Goal: Task Accomplishment & Management: Manage account settings

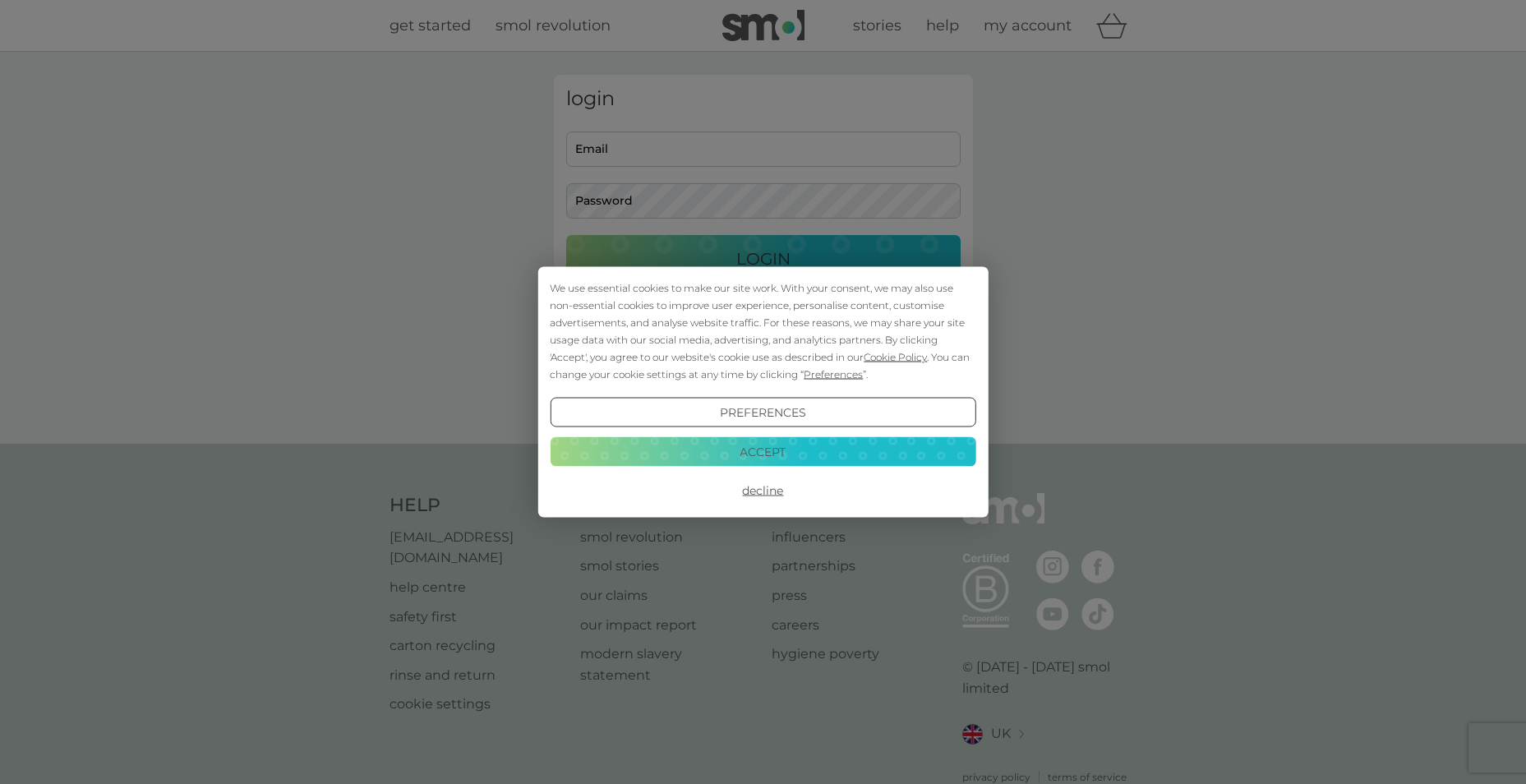
click at [702, 444] on button "Accept" at bounding box center [762, 451] width 426 height 29
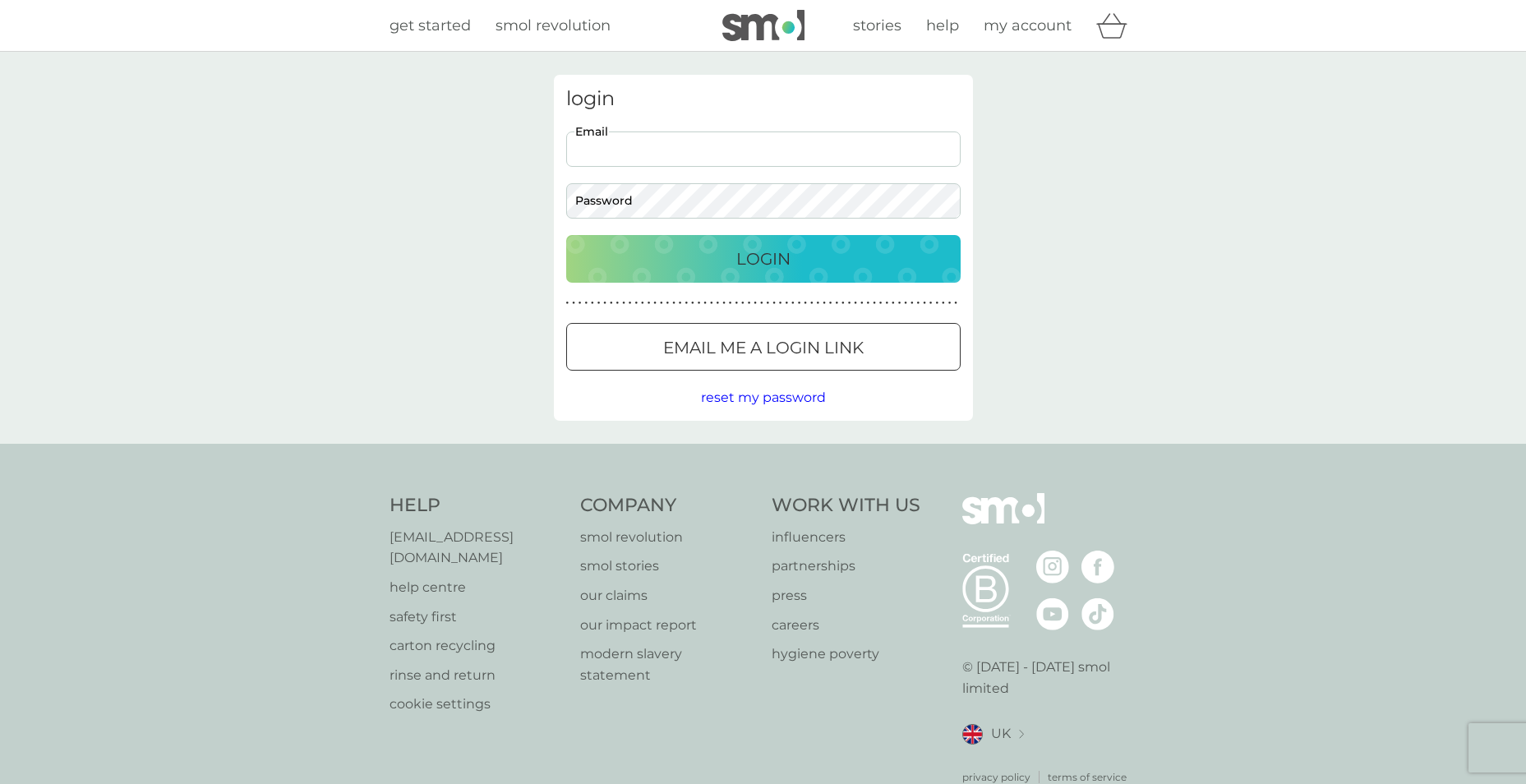
click at [602, 147] on input "Email" at bounding box center [763, 149] width 395 height 35
type input "colinchester1977@gmail.com"
click at [731, 259] on div "Login" at bounding box center [763, 259] width 362 height 27
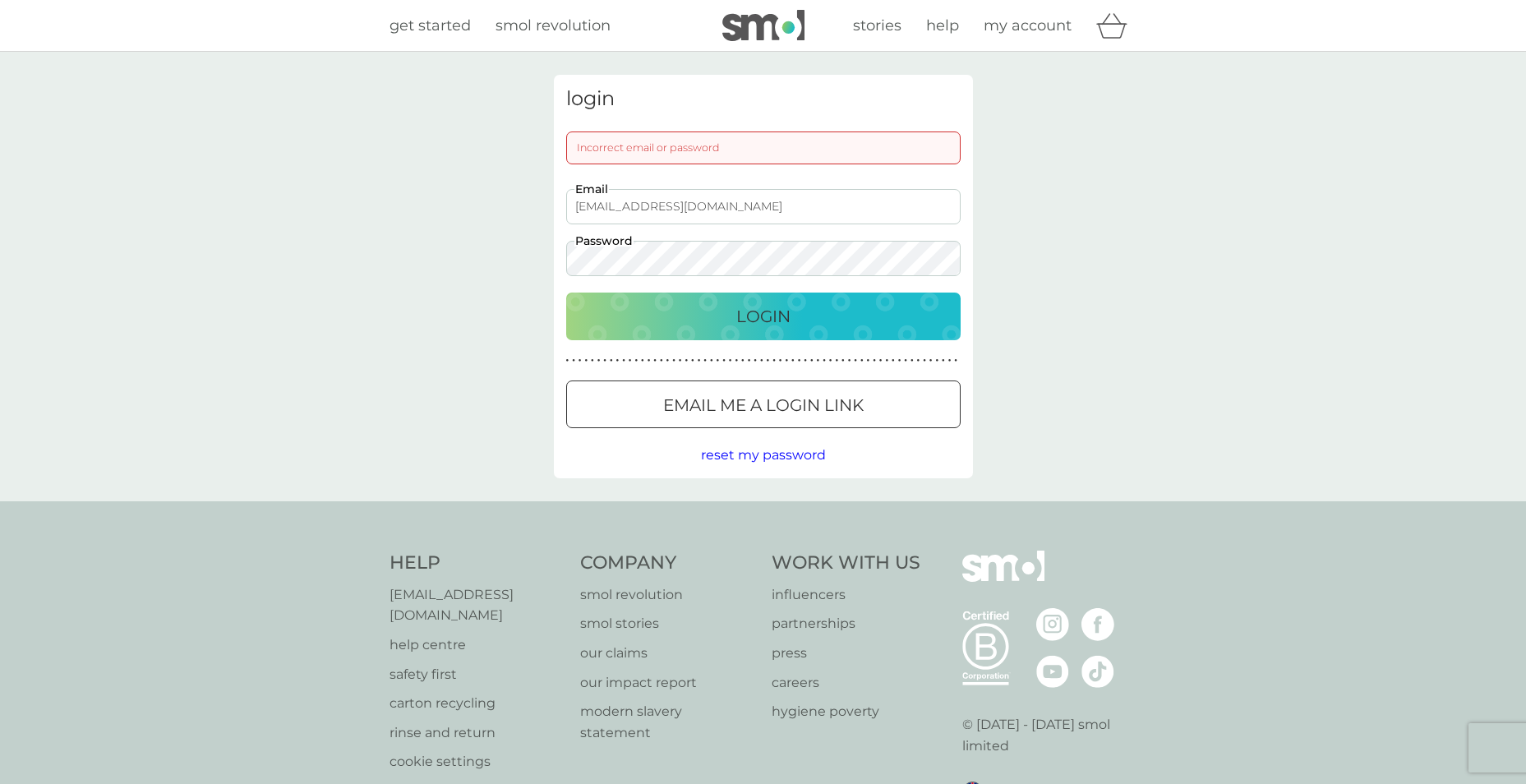
click at [567, 292] on button "Login" at bounding box center [763, 315] width 395 height 47
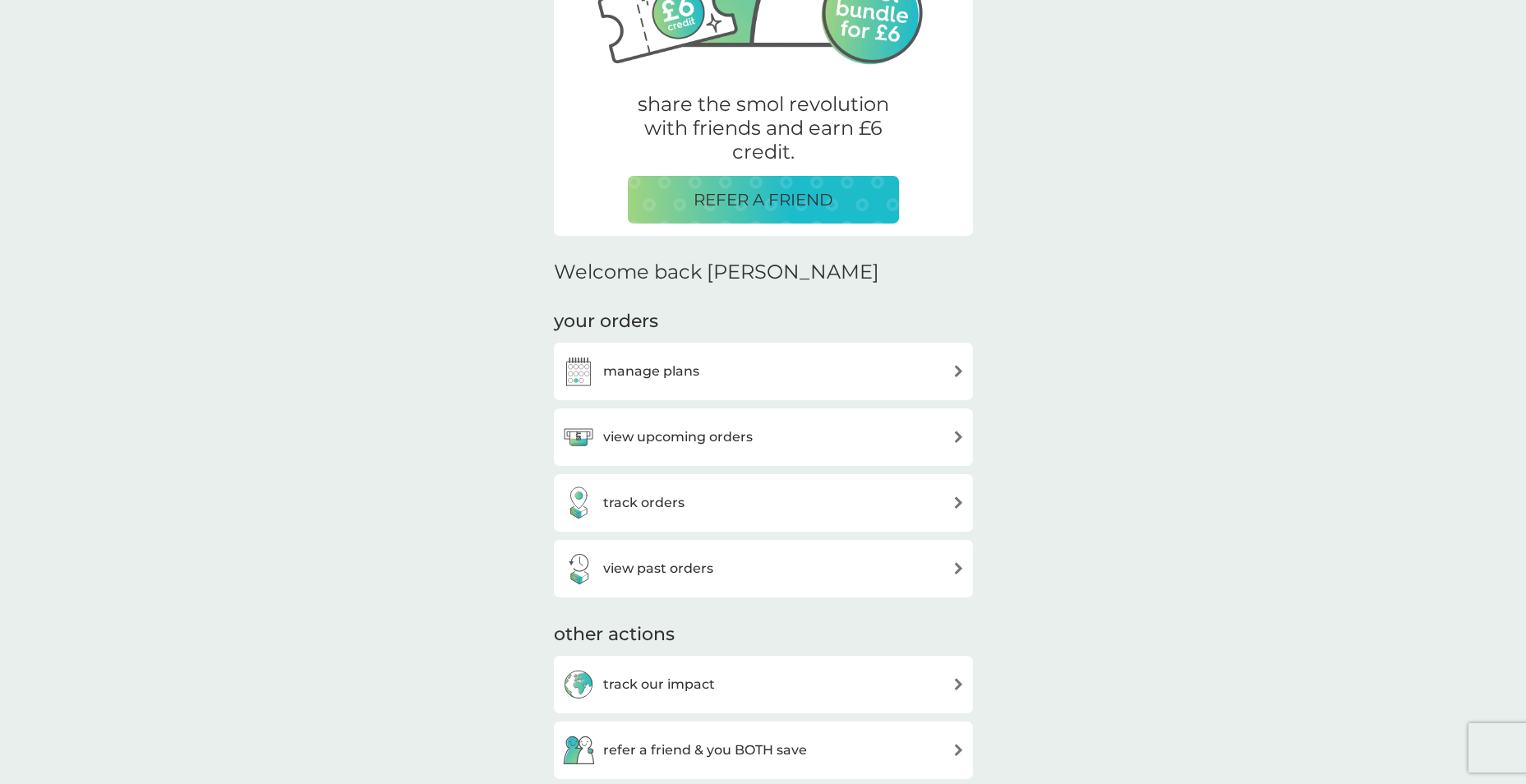
scroll to position [411, 0]
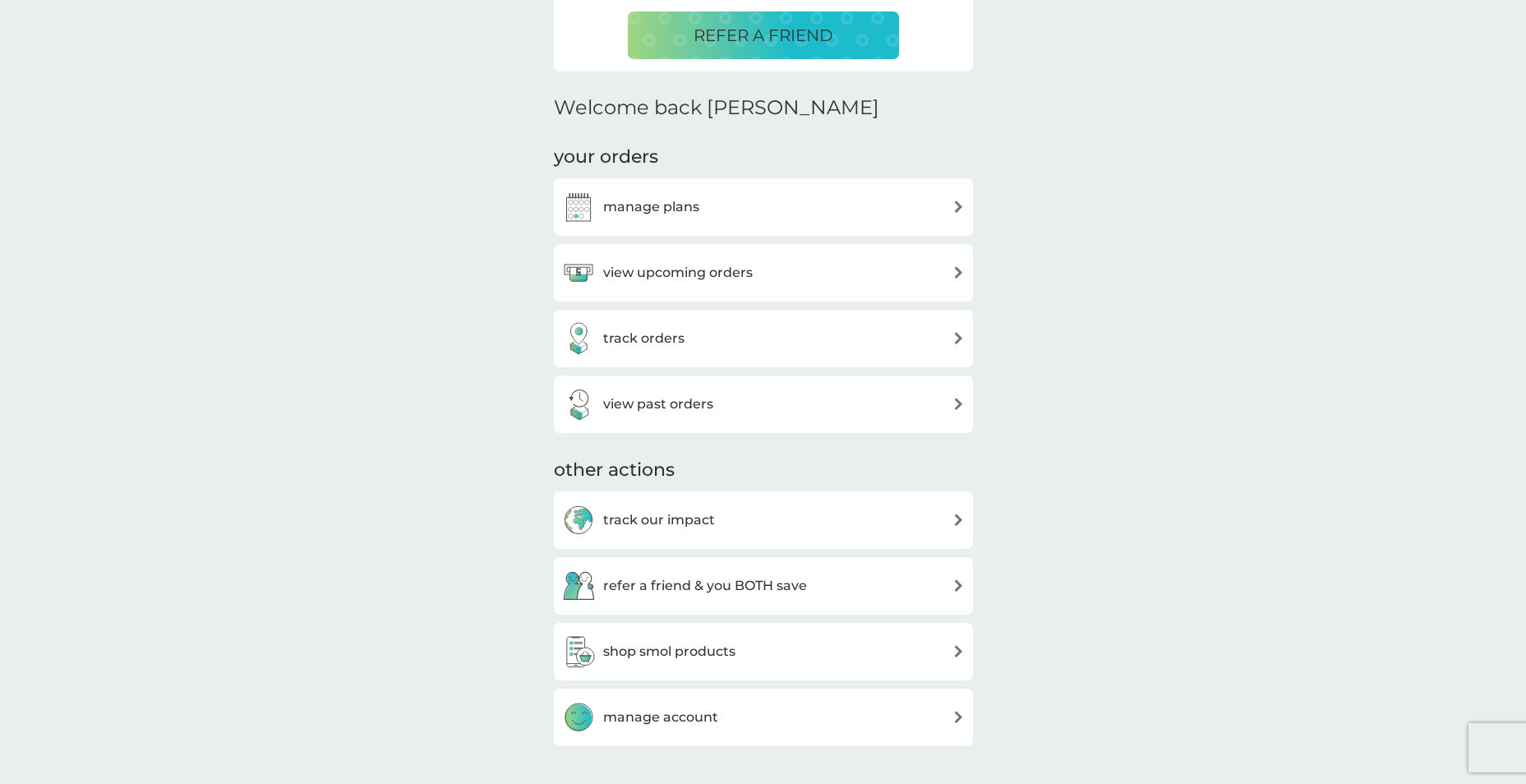
click at [662, 214] on h3 "manage plans" at bounding box center [652, 206] width 96 height 21
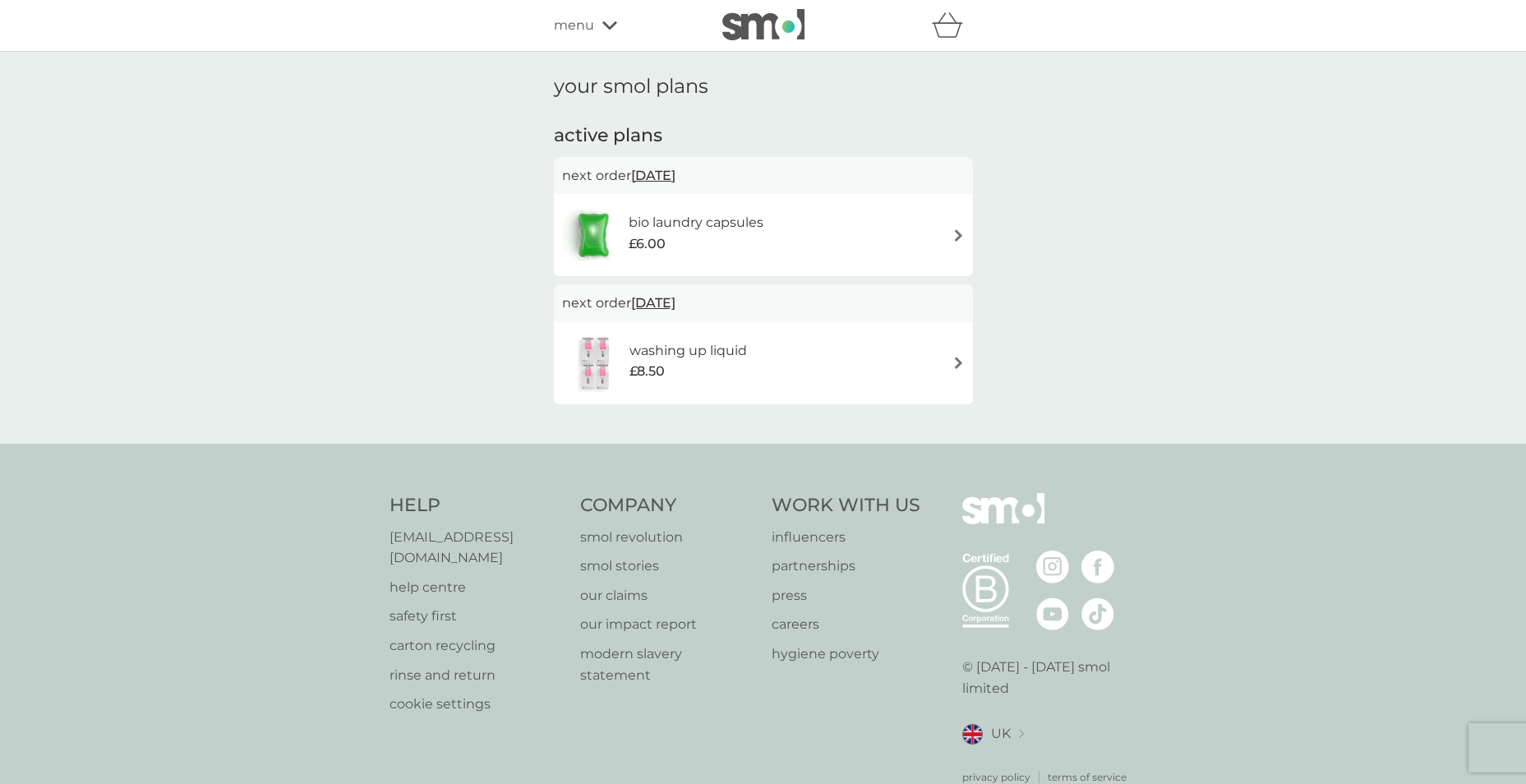
click at [962, 357] on img at bounding box center [959, 363] width 12 height 12
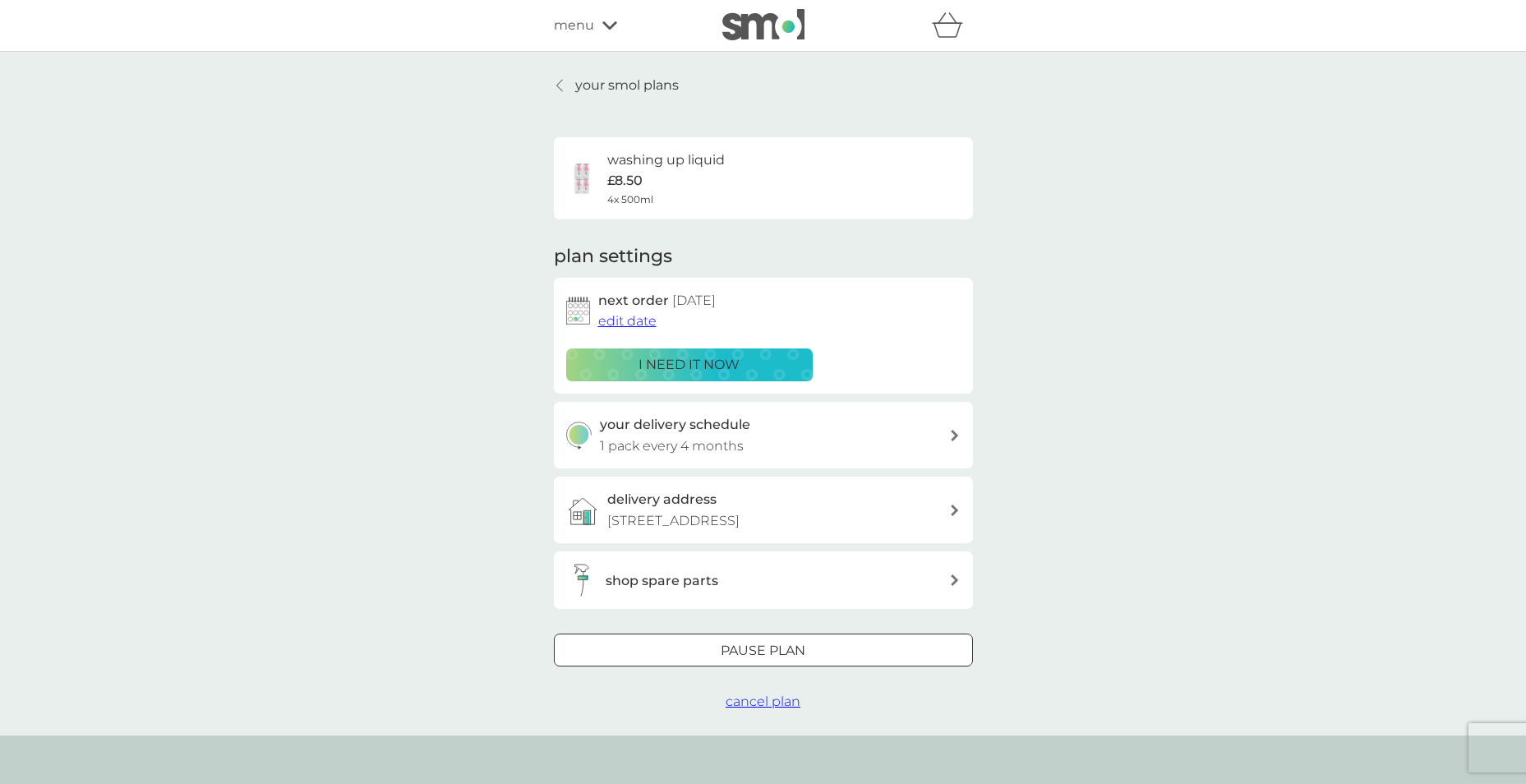
click at [764, 656] on div at bounding box center [763, 651] width 59 height 17
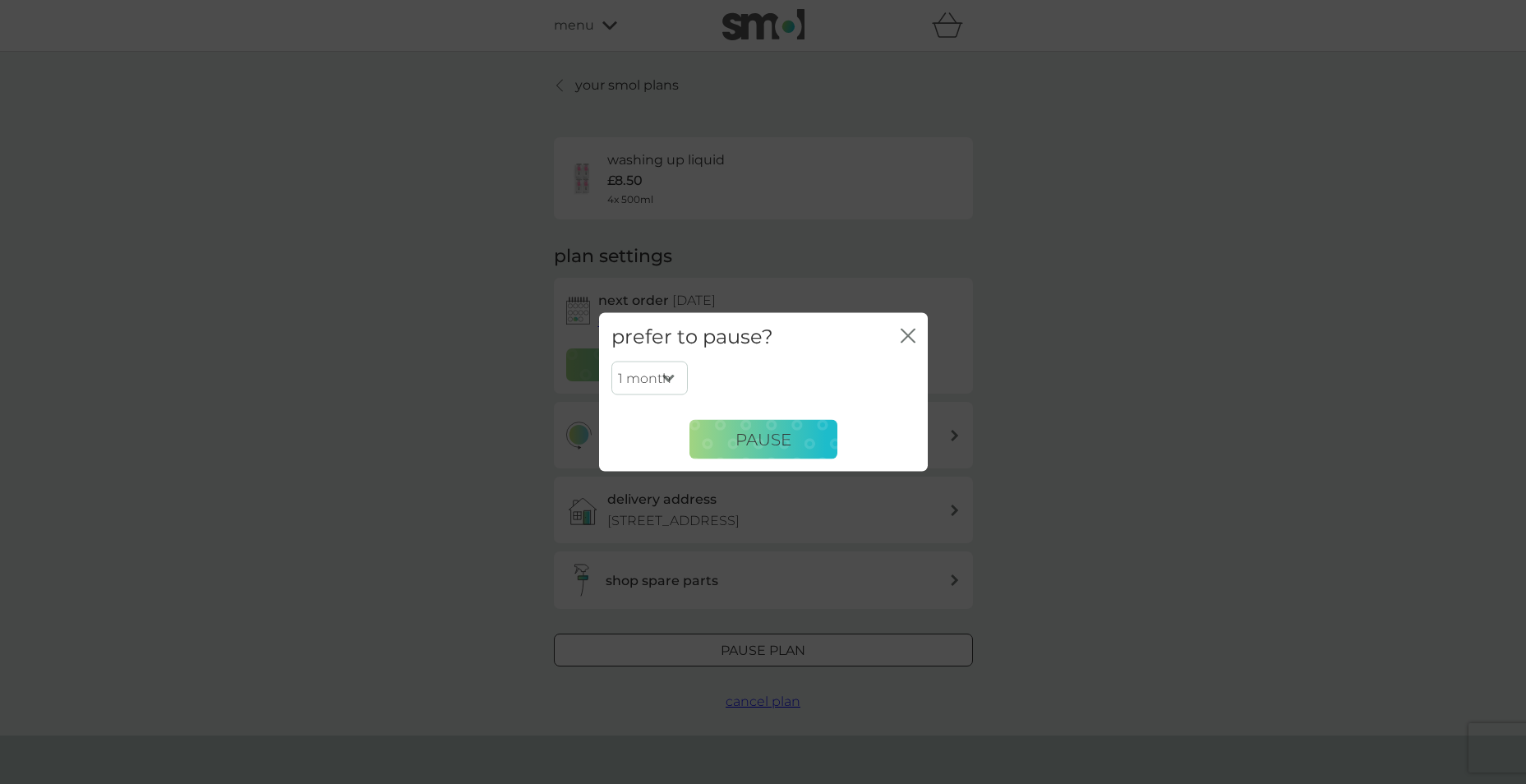
click at [647, 375] on select "1 month 2 months 3 months 4 months 5 months 6 months" at bounding box center [649, 378] width 77 height 34
select select "6"
click at [611, 361] on select "1 month 2 months 3 months 4 months 5 months 6 months" at bounding box center [649, 378] width 77 height 34
click at [751, 438] on span "Pause" at bounding box center [763, 438] width 56 height 20
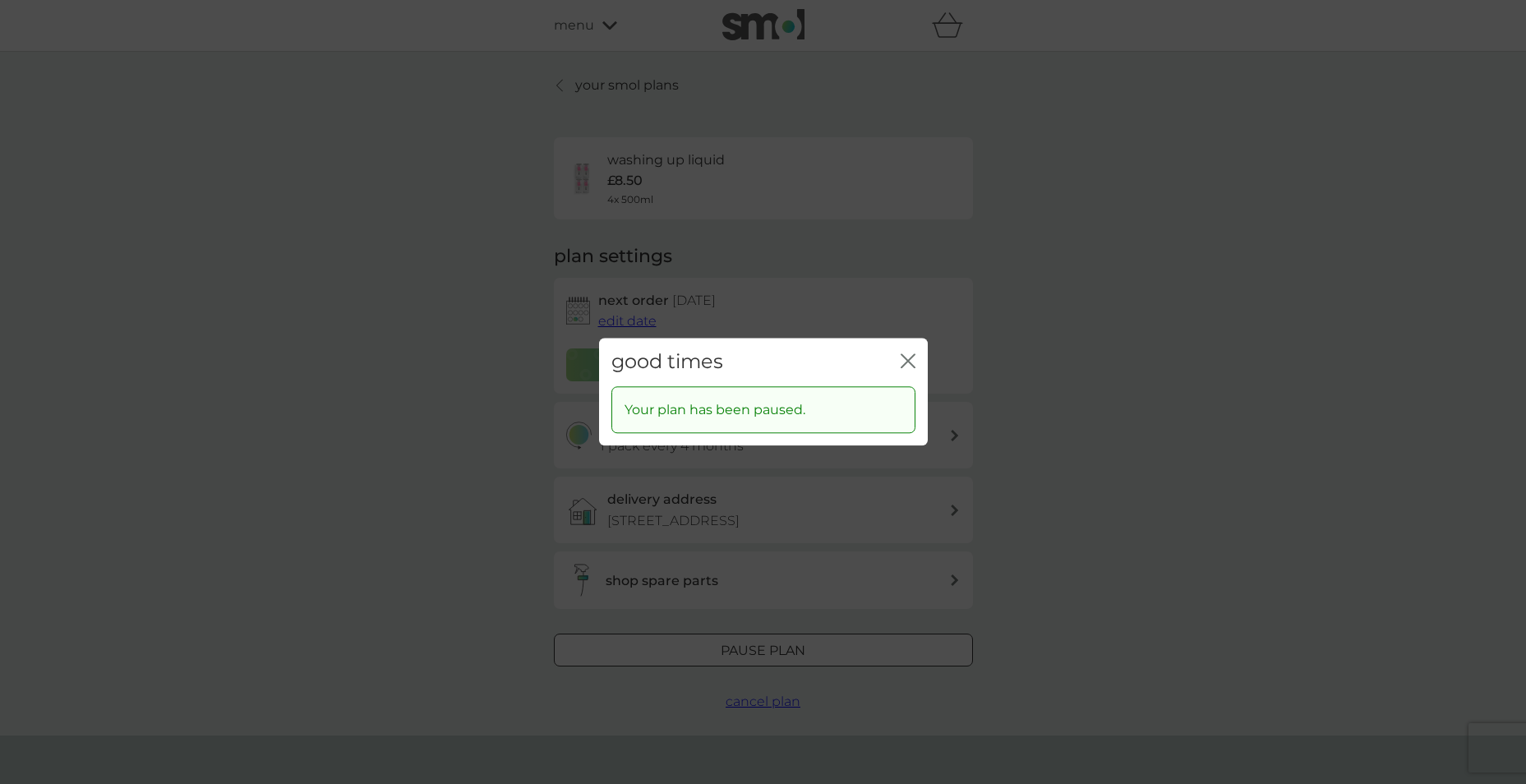
click at [899, 359] on div "good times close" at bounding box center [763, 362] width 328 height 48
click at [917, 358] on div "good times close" at bounding box center [763, 362] width 328 height 48
click at [906, 363] on icon "close" at bounding box center [905, 360] width 7 height 13
